Goal: Register for event/course

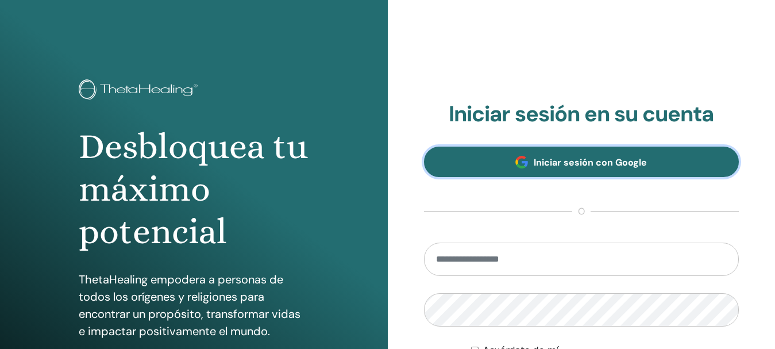
click at [619, 168] on link "Iniciar sesión con Google" at bounding box center [581, 162] width 315 height 30
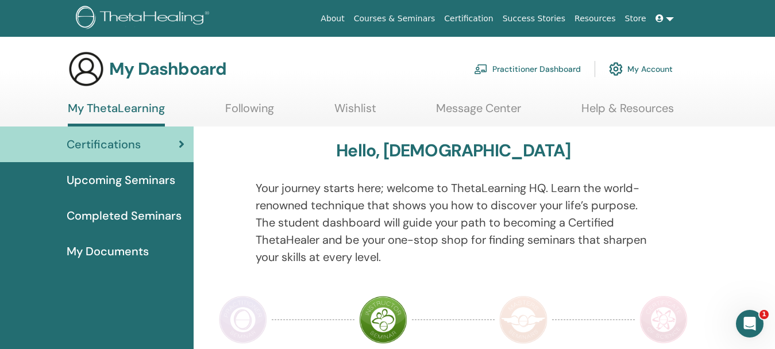
click at [138, 172] on span "Upcoming Seminars" at bounding box center [121, 179] width 109 height 17
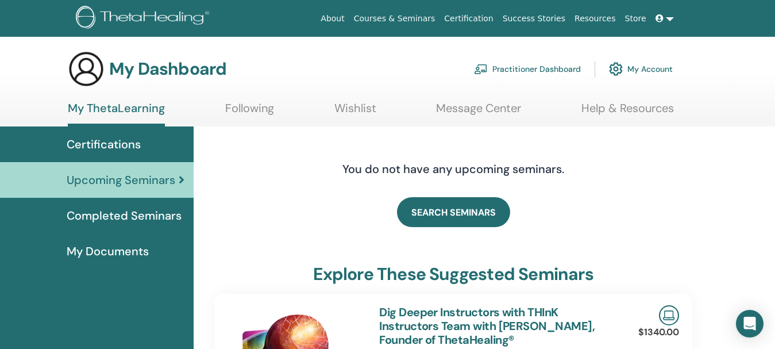
click at [111, 146] on span "Certifications" at bounding box center [104, 144] width 74 height 17
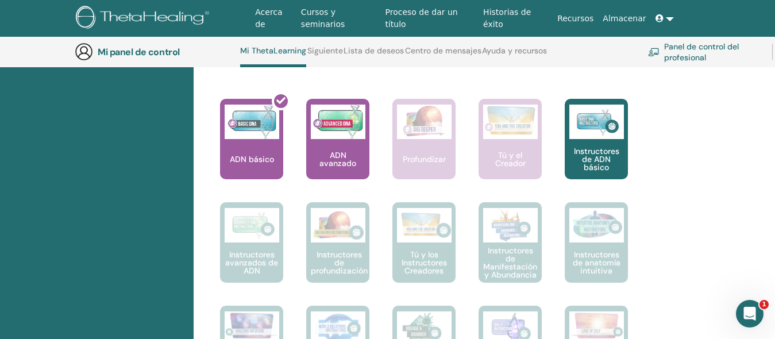
scroll to position [507, 0]
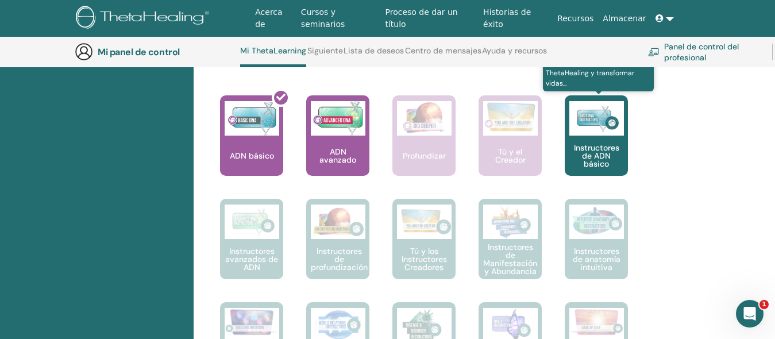
click at [594, 133] on img at bounding box center [596, 118] width 55 height 34
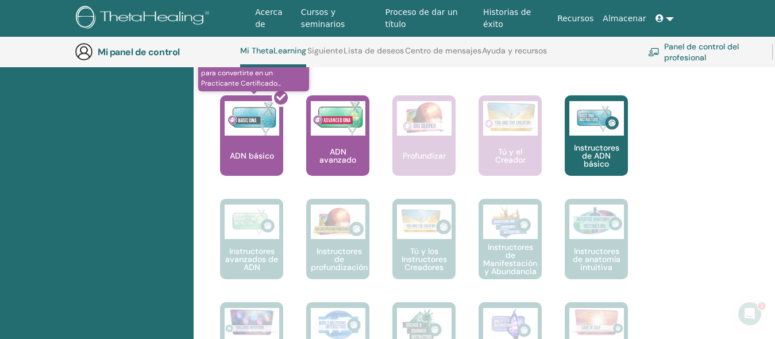
click at [256, 161] on div at bounding box center [258, 139] width 63 height 103
